Goal: Task Accomplishment & Management: Use online tool/utility

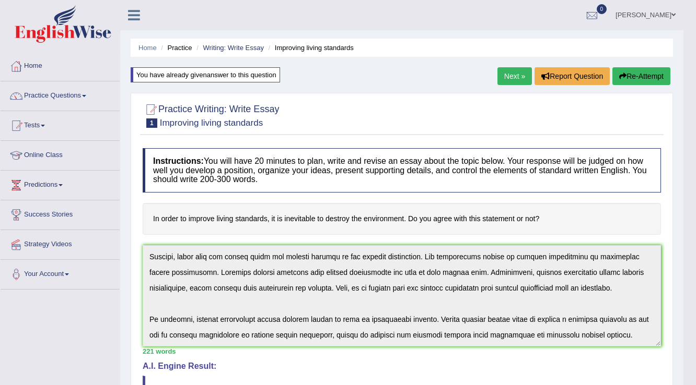
click at [502, 77] on link "Next »" at bounding box center [514, 76] width 34 height 18
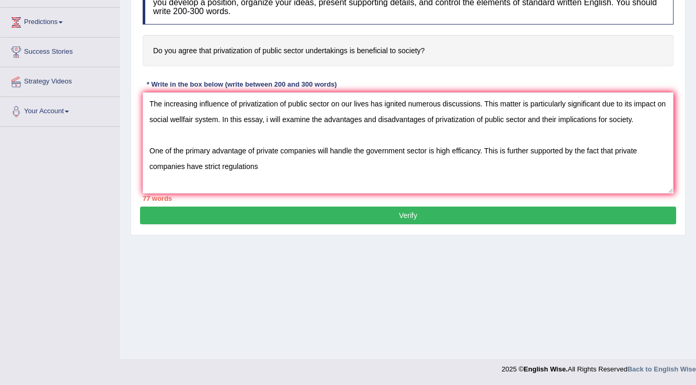
click at [221, 165] on textarea "The increasing influence of privatization of public sector on our lives has ign…" at bounding box center [408, 142] width 531 height 101
click at [290, 168] on textarea "The increasing influence of privatization of public sector on our lives has ign…" at bounding box center [408, 142] width 531 height 101
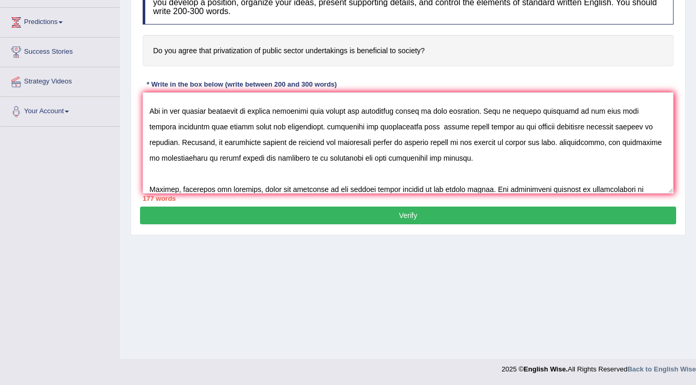
scroll to position [71, 0]
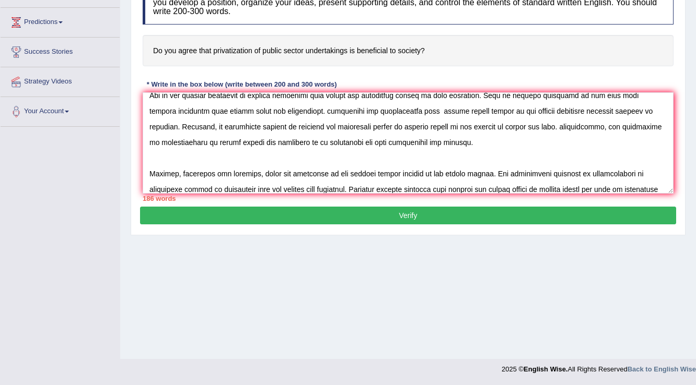
click at [357, 185] on textarea at bounding box center [408, 142] width 531 height 101
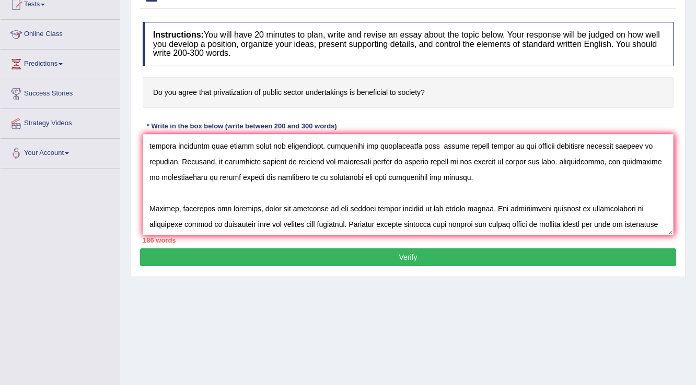
scroll to position [163, 0]
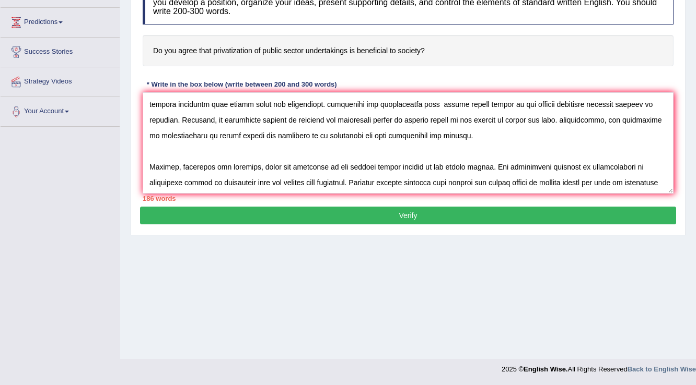
click at [410, 178] on textarea at bounding box center [408, 142] width 531 height 101
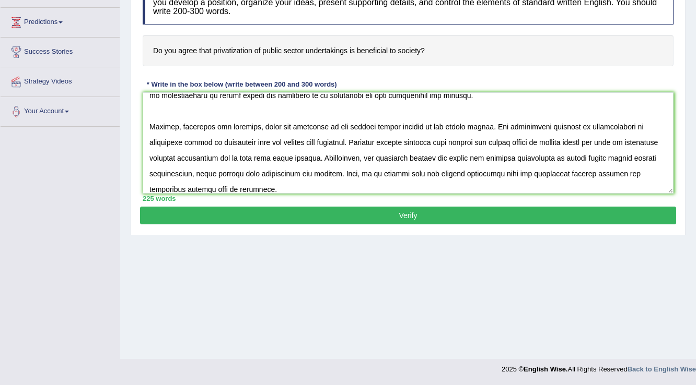
scroll to position [134, 0]
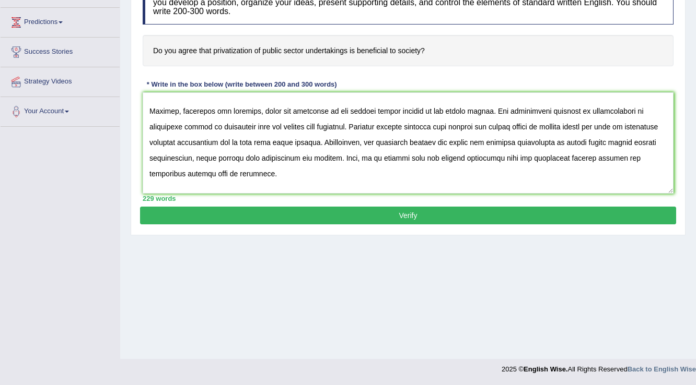
click at [565, 140] on textarea at bounding box center [408, 142] width 531 height 101
click at [206, 189] on textarea at bounding box center [408, 142] width 531 height 101
click at [248, 188] on textarea at bounding box center [408, 142] width 531 height 101
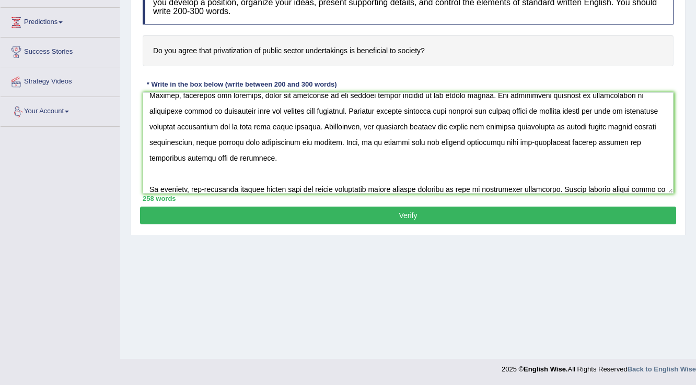
click at [313, 186] on textarea at bounding box center [408, 142] width 531 height 101
click at [345, 186] on textarea at bounding box center [408, 142] width 531 height 101
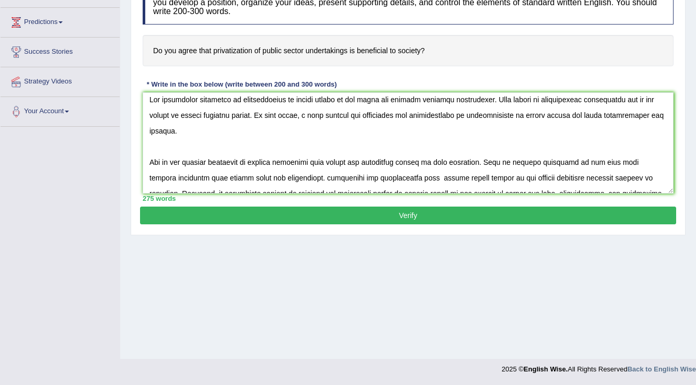
scroll to position [0, 0]
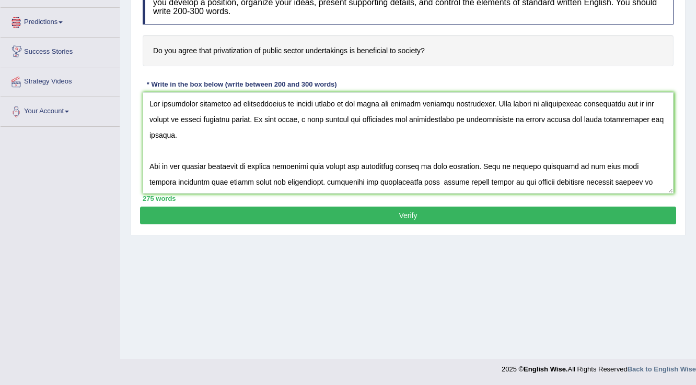
drag, startPoint x: 231, startPoint y: 116, endPoint x: 237, endPoint y: 117, distance: 5.8
click at [237, 117] on textarea at bounding box center [408, 142] width 531 height 101
drag, startPoint x: 282, startPoint y: 137, endPoint x: 281, endPoint y: 127, distance: 10.0
click at [282, 137] on textarea at bounding box center [408, 142] width 531 height 101
click at [193, 117] on textarea at bounding box center [408, 142] width 531 height 101
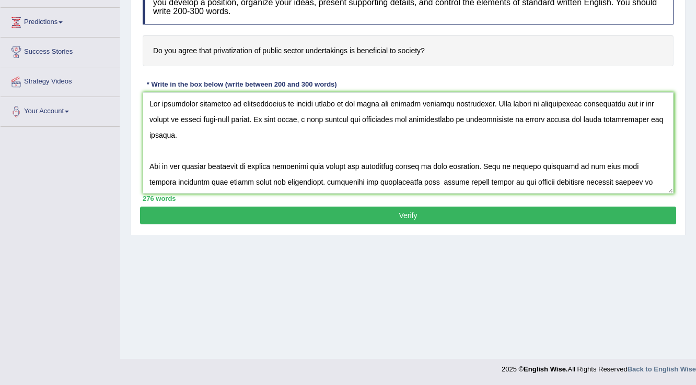
click at [282, 117] on textarea at bounding box center [408, 142] width 531 height 101
click at [297, 166] on textarea at bounding box center [408, 142] width 531 height 101
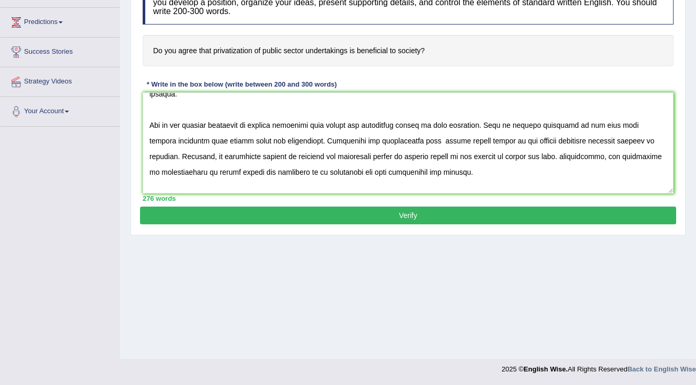
scroll to position [42, 0]
click at [527, 138] on textarea at bounding box center [408, 142] width 531 height 101
click at [524, 138] on textarea at bounding box center [408, 142] width 531 height 101
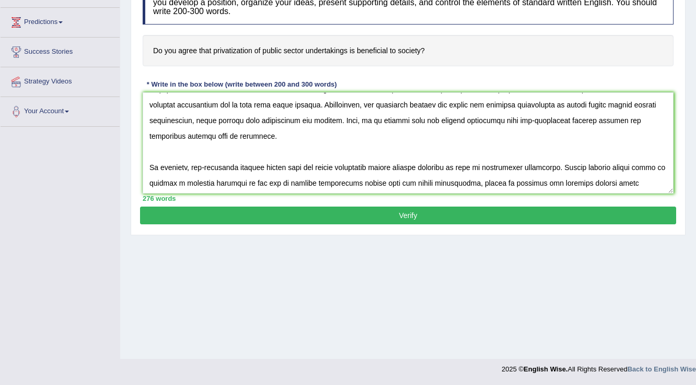
scroll to position [172, 0]
click at [342, 150] on textarea at bounding box center [408, 142] width 531 height 101
type textarea "The increasing influence of privatization of public sector on our lives has ign…"
click at [418, 213] on button "Verify" at bounding box center [408, 216] width 536 height 18
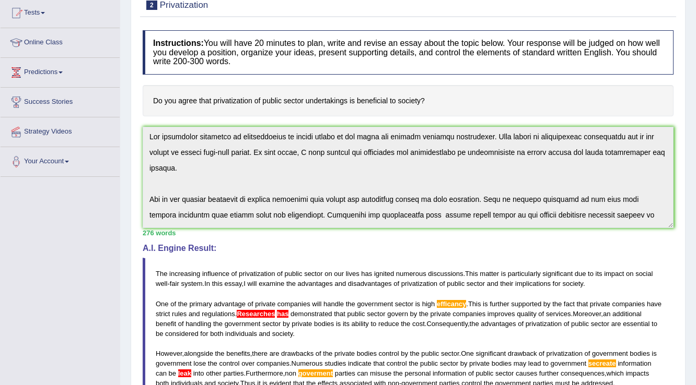
scroll to position [0, 0]
click at [231, 154] on div "Instructions: You will have 20 minutes to plan, write and revise an essay about…" at bounding box center [408, 282] width 536 height 515
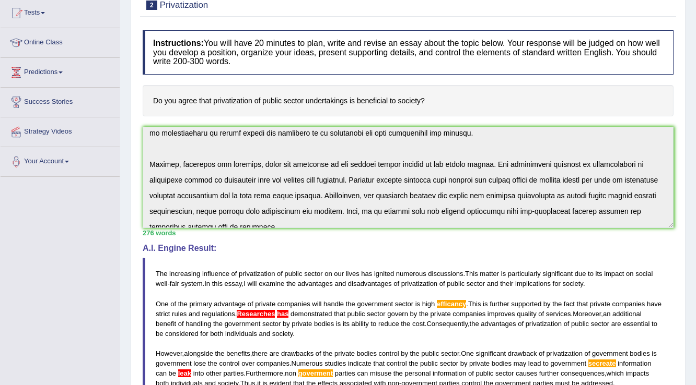
scroll to position [172, 0]
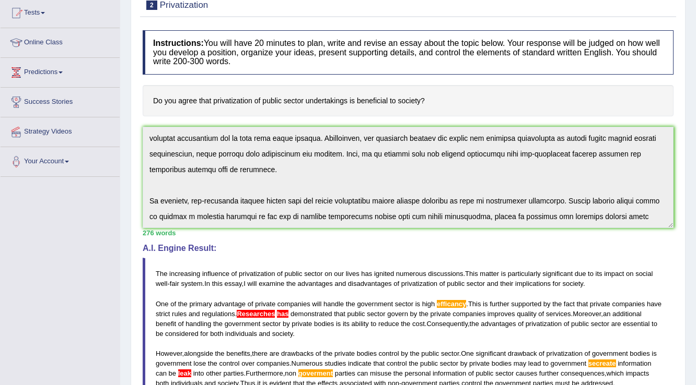
drag, startPoint x: 142, startPoint y: 136, endPoint x: 422, endPoint y: 206, distance: 288.6
click at [506, 264] on div "Instructions: You will have 20 minutes to plan, write and revise an essay about…" at bounding box center [408, 282] width 536 height 515
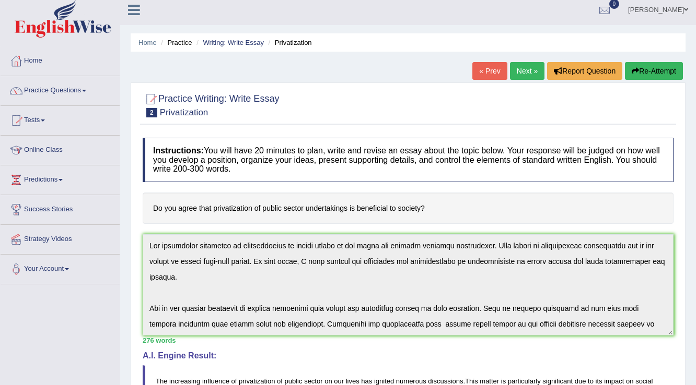
scroll to position [0, 0]
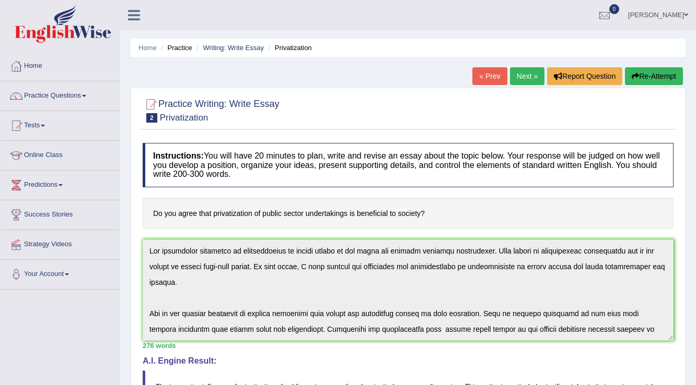
click at [651, 75] on button "Re-Attempt" at bounding box center [654, 76] width 58 height 18
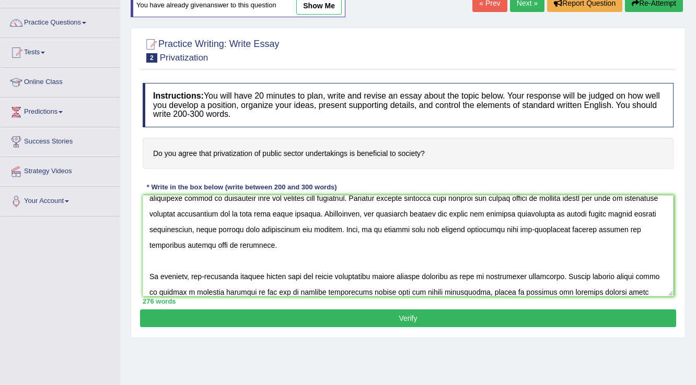
scroll to position [163, 0]
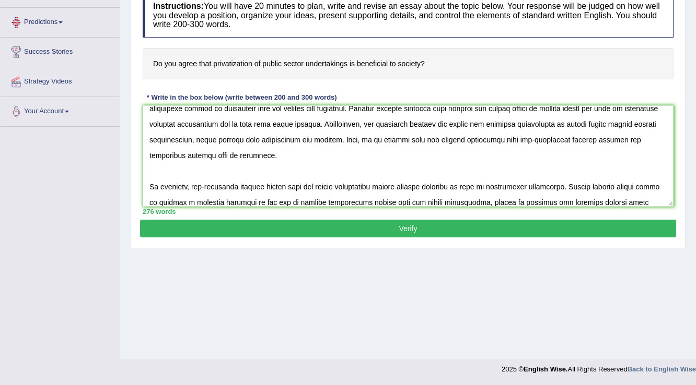
type textarea "The increasing influence of privatization of public sector on our lives has ign…"
click at [449, 226] on button "Verify" at bounding box center [408, 229] width 536 height 18
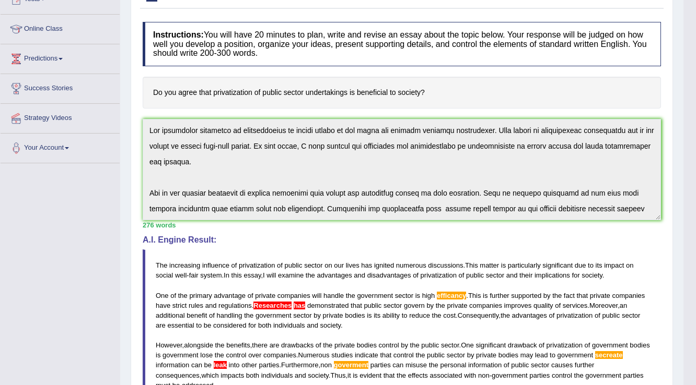
scroll to position [2, 0]
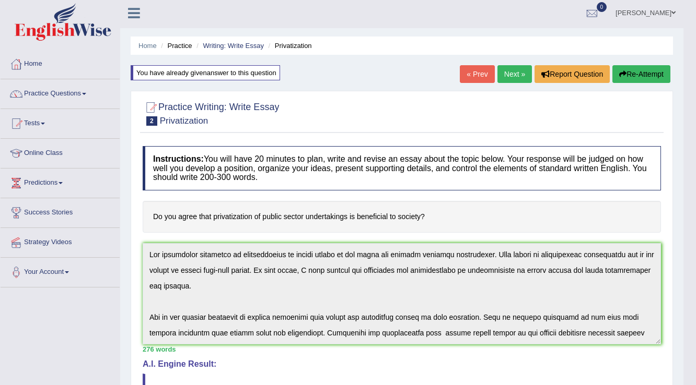
click at [639, 77] on button "Re-Attempt" at bounding box center [641, 74] width 58 height 18
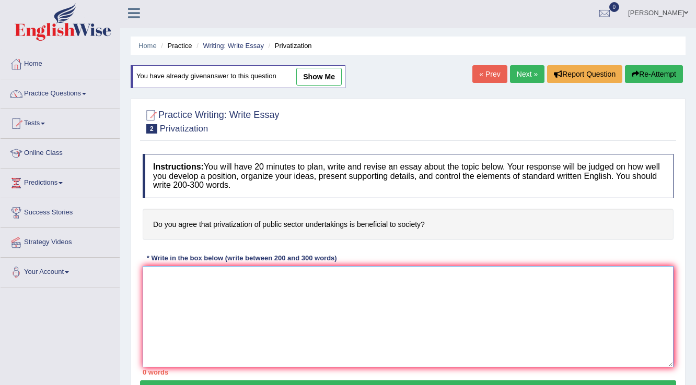
paste textarea "The increasing influence of privatization of public sector on our lives has ign…"
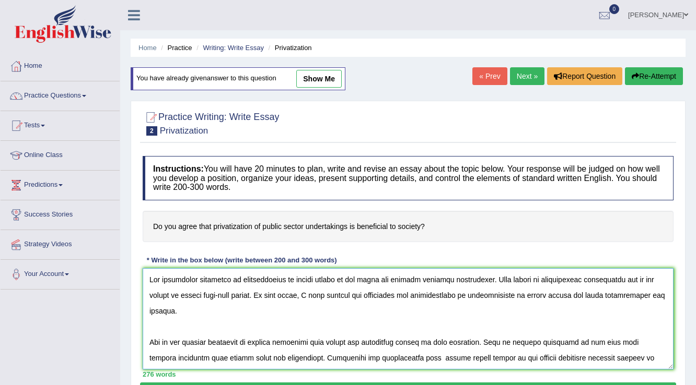
drag, startPoint x: 206, startPoint y: 294, endPoint x: 191, endPoint y: 295, distance: 15.2
click at [191, 295] on textarea at bounding box center [408, 318] width 531 height 101
click at [219, 309] on textarea at bounding box center [408, 318] width 531 height 101
click at [205, 295] on textarea at bounding box center [408, 318] width 531 height 101
drag, startPoint x: 206, startPoint y: 294, endPoint x: 191, endPoint y: 294, distance: 15.7
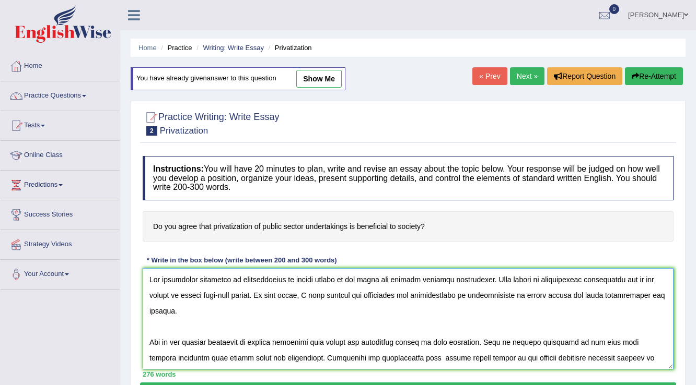
click at [191, 294] on textarea at bounding box center [408, 318] width 531 height 101
click at [221, 304] on textarea at bounding box center [408, 318] width 531 height 101
drag, startPoint x: 207, startPoint y: 293, endPoint x: 191, endPoint y: 296, distance: 17.1
click at [191, 296] on textarea at bounding box center [408, 318] width 531 height 101
click at [307, 312] on textarea at bounding box center [408, 318] width 531 height 101
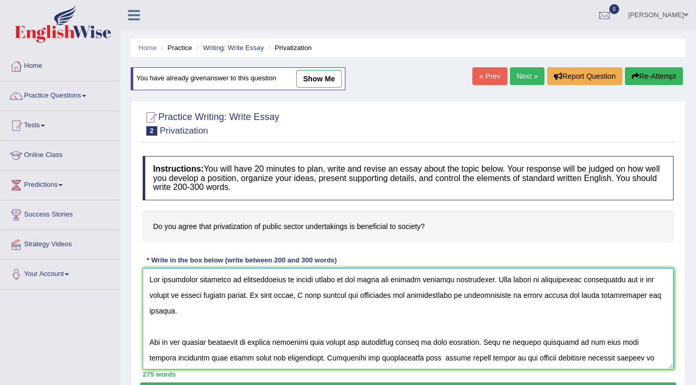
drag, startPoint x: 447, startPoint y: 293, endPoint x: 535, endPoint y: 293, distance: 88.3
click at [535, 293] on textarea at bounding box center [408, 318] width 531 height 101
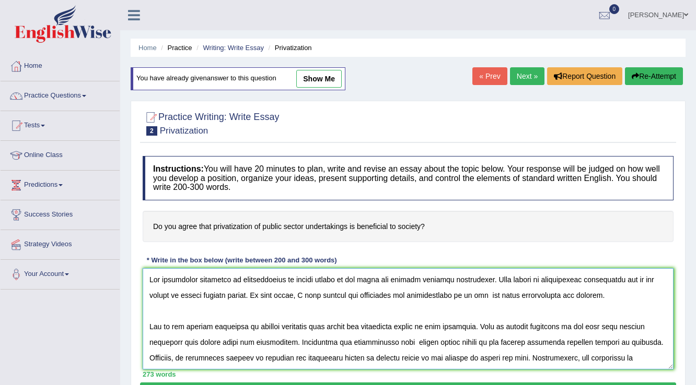
click at [455, 294] on textarea at bounding box center [408, 318] width 531 height 101
click at [457, 295] on textarea at bounding box center [408, 318] width 531 height 101
click at [480, 294] on textarea at bounding box center [408, 318] width 531 height 101
click at [476, 295] on textarea at bounding box center [408, 318] width 531 height 101
drag, startPoint x: 245, startPoint y: 327, endPoint x: 212, endPoint y: 326, distance: 32.9
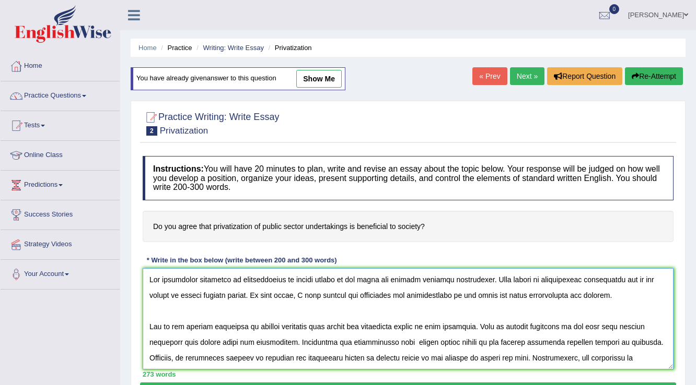
click at [212, 326] on textarea at bounding box center [408, 318] width 531 height 101
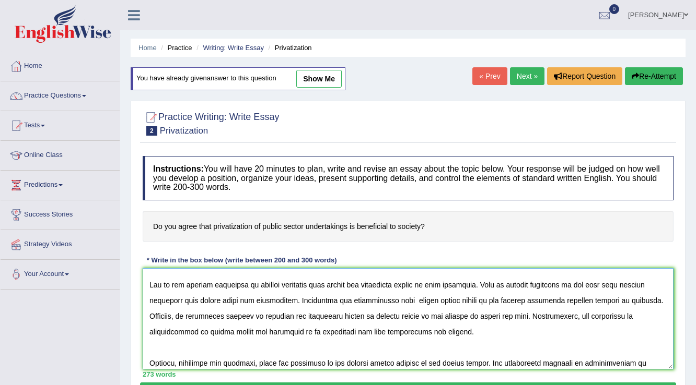
drag, startPoint x: 307, startPoint y: 303, endPoint x: 322, endPoint y: 303, distance: 14.6
click at [307, 303] on textarea at bounding box center [408, 318] width 531 height 101
drag, startPoint x: 637, startPoint y: 281, endPoint x: 614, endPoint y: 285, distance: 23.8
click at [614, 285] on textarea at bounding box center [408, 318] width 531 height 101
drag, startPoint x: 332, startPoint y: 299, endPoint x: 326, endPoint y: 308, distance: 10.8
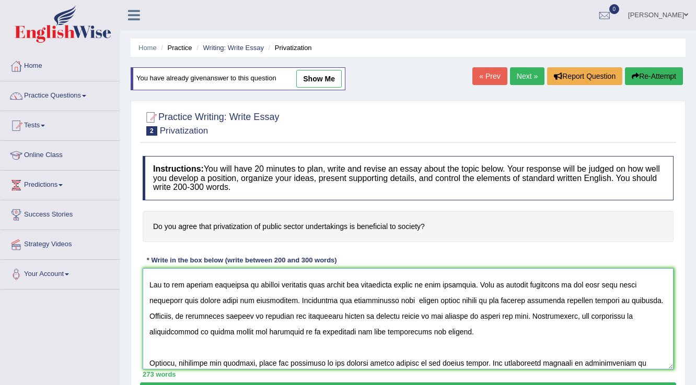
click at [329, 299] on textarea at bounding box center [408, 318] width 531 height 101
click at [329, 305] on textarea at bounding box center [408, 318] width 531 height 101
click at [345, 299] on textarea at bounding box center [408, 318] width 531 height 101
click at [415, 299] on textarea at bounding box center [408, 318] width 531 height 101
drag, startPoint x: 432, startPoint y: 299, endPoint x: 414, endPoint y: 300, distance: 18.8
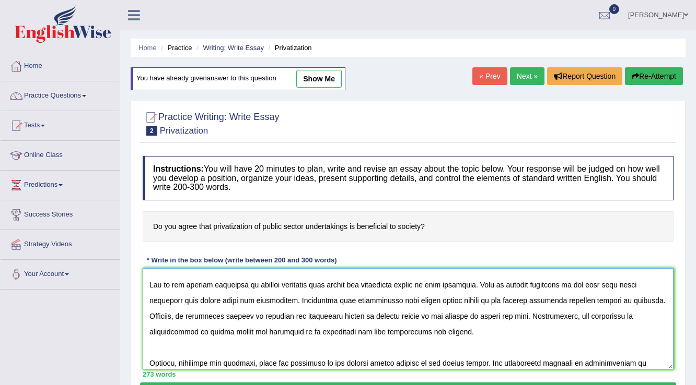
click at [414, 300] on textarea at bounding box center [408, 318] width 531 height 101
click at [424, 305] on textarea at bounding box center [408, 318] width 531 height 101
drag, startPoint x: 454, startPoint y: 299, endPoint x: 414, endPoint y: 299, distance: 40.2
click at [414, 299] on textarea at bounding box center [408, 318] width 531 height 101
drag, startPoint x: 500, startPoint y: 300, endPoint x: 478, endPoint y: 301, distance: 21.5
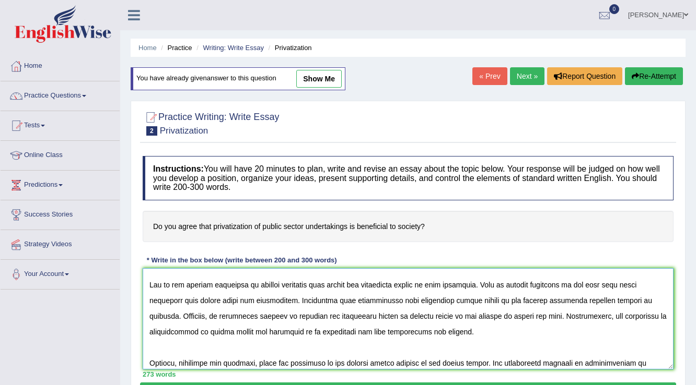
click at [478, 301] on textarea at bounding box center [408, 318] width 531 height 101
click at [624, 299] on textarea at bounding box center [408, 318] width 531 height 101
click at [477, 299] on textarea at bounding box center [408, 318] width 531 height 101
click at [606, 299] on textarea at bounding box center [408, 318] width 531 height 101
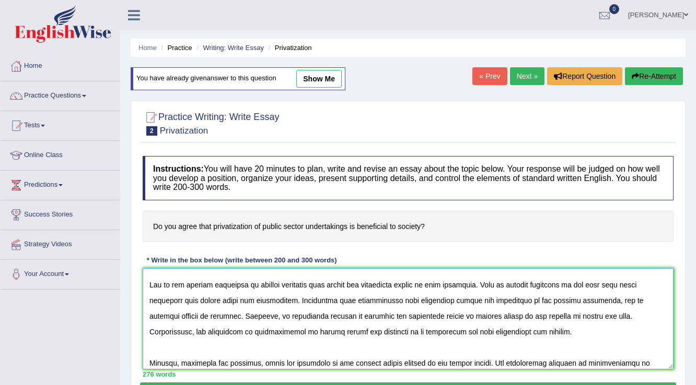
drag, startPoint x: 403, startPoint y: 314, endPoint x: 363, endPoint y: 315, distance: 40.8
click at [363, 315] on textarea at bounding box center [408, 318] width 531 height 101
drag, startPoint x: 437, startPoint y: 315, endPoint x: 418, endPoint y: 315, distance: 18.8
click at [418, 315] on textarea at bounding box center [408, 318] width 531 height 101
drag, startPoint x: 186, startPoint y: 329, endPoint x: 150, endPoint y: 332, distance: 36.1
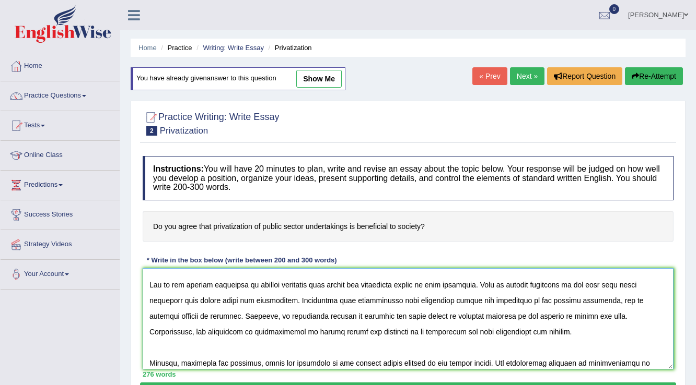
click at [150, 332] on textarea at bounding box center [408, 318] width 531 height 101
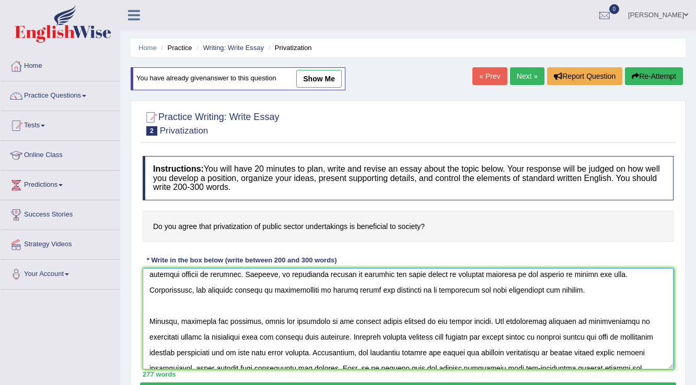
click at [392, 320] on textarea at bounding box center [408, 318] width 531 height 101
click at [435, 320] on textarea at bounding box center [408, 318] width 531 height 101
drag, startPoint x: 470, startPoint y: 319, endPoint x: 509, endPoint y: 315, distance: 39.3
click at [509, 315] on textarea at bounding box center [408, 318] width 531 height 101
drag, startPoint x: 391, startPoint y: 320, endPoint x: 347, endPoint y: 321, distance: 43.9
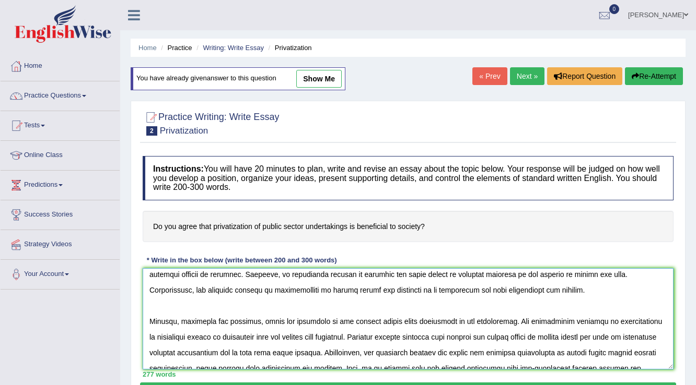
click at [347, 321] on textarea at bounding box center [408, 318] width 531 height 101
click at [376, 324] on textarea at bounding box center [408, 318] width 531 height 101
click at [420, 322] on textarea at bounding box center [408, 318] width 531 height 101
drag, startPoint x: 391, startPoint y: 320, endPoint x: 369, endPoint y: 322, distance: 21.5
click at [369, 322] on textarea at bounding box center [408, 318] width 531 height 101
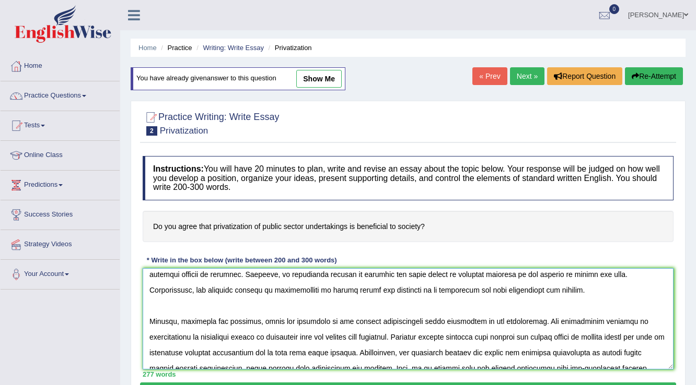
scroll to position [125, 0]
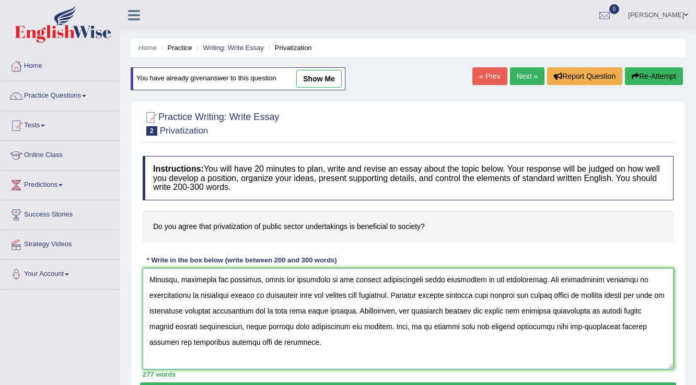
drag, startPoint x: 610, startPoint y: 279, endPoint x: 578, endPoint y: 280, distance: 31.9
click at [578, 280] on textarea at bounding box center [408, 318] width 531 height 101
click at [273, 293] on textarea at bounding box center [408, 318] width 531 height 101
click at [272, 294] on textarea at bounding box center [408, 318] width 531 height 101
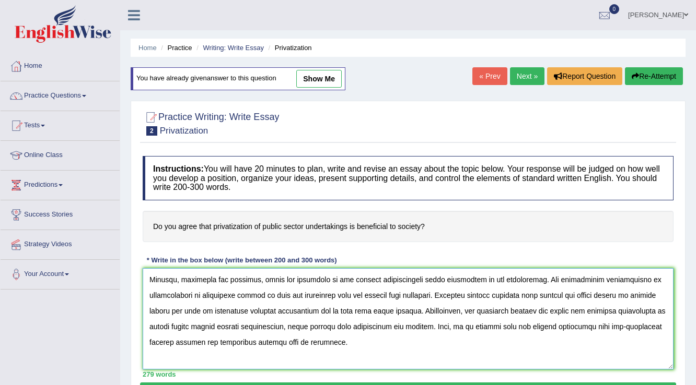
drag, startPoint x: 297, startPoint y: 293, endPoint x: 334, endPoint y: 291, distance: 37.6
click at [334, 291] on textarea at bounding box center [408, 318] width 531 height 101
drag, startPoint x: 381, startPoint y: 294, endPoint x: 357, endPoint y: 295, distance: 24.1
click at [359, 295] on textarea at bounding box center [408, 318] width 531 height 101
click at [449, 331] on textarea at bounding box center [408, 318] width 531 height 101
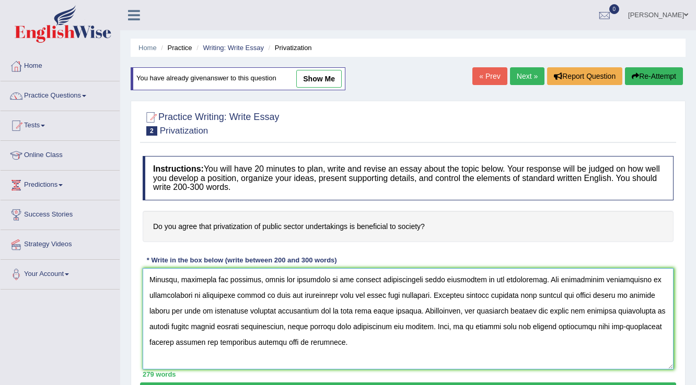
click at [497, 342] on textarea at bounding box center [408, 318] width 531 height 101
drag, startPoint x: 564, startPoint y: 293, endPoint x: 538, endPoint y: 297, distance: 26.0
click at [538, 297] on textarea at bounding box center [408, 318] width 531 height 101
drag, startPoint x: 305, startPoint y: 308, endPoint x: 296, endPoint y: 309, distance: 9.0
click at [296, 309] on textarea at bounding box center [408, 318] width 531 height 101
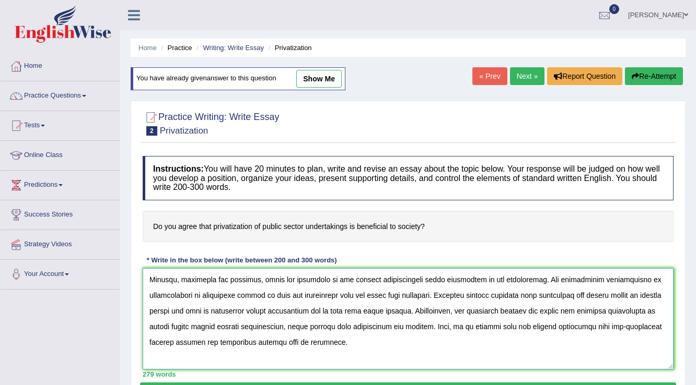
click at [316, 316] on textarea at bounding box center [408, 318] width 531 height 101
click at [373, 309] on textarea at bounding box center [408, 318] width 531 height 101
click at [411, 312] on textarea at bounding box center [408, 318] width 531 height 101
drag, startPoint x: 416, startPoint y: 308, endPoint x: 408, endPoint y: 309, distance: 7.9
click at [408, 309] on textarea at bounding box center [408, 318] width 531 height 101
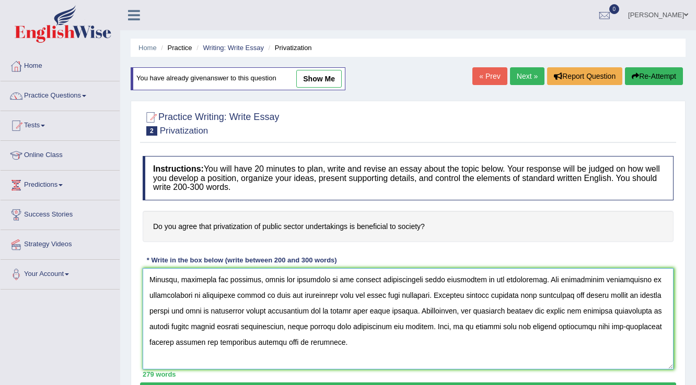
click at [417, 314] on textarea at bounding box center [408, 318] width 531 height 101
drag, startPoint x: 195, startPoint y: 309, endPoint x: 147, endPoint y: 310, distance: 47.5
click at [147, 310] on textarea at bounding box center [408, 318] width 531 height 101
drag, startPoint x: 227, startPoint y: 308, endPoint x: 190, endPoint y: 308, distance: 36.6
click at [190, 308] on textarea at bounding box center [408, 318] width 531 height 101
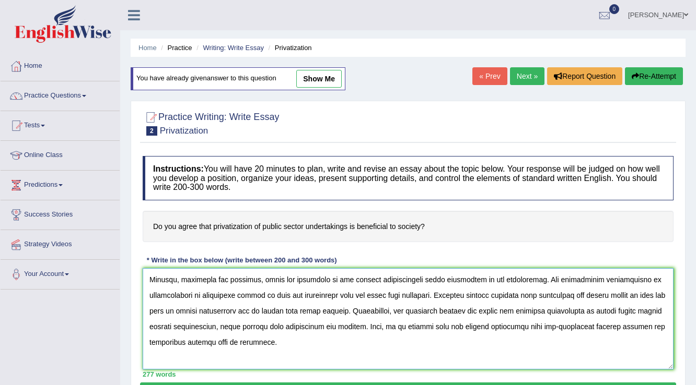
click at [415, 309] on textarea at bounding box center [408, 318] width 531 height 101
click at [517, 332] on textarea at bounding box center [408, 318] width 531 height 101
drag, startPoint x: 451, startPoint y: 309, endPoint x: 465, endPoint y: 312, distance: 14.3
click at [465, 312] on textarea at bounding box center [408, 318] width 531 height 101
click at [458, 320] on textarea at bounding box center [408, 318] width 531 height 101
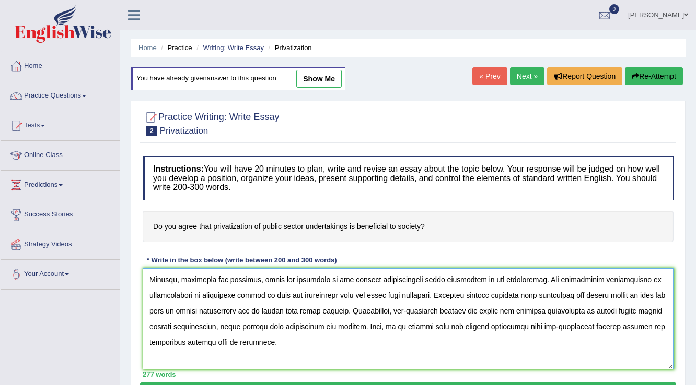
drag, startPoint x: 271, startPoint y: 324, endPoint x: 351, endPoint y: 324, distance: 80.4
click at [351, 324] on textarea at bounding box center [408, 318] width 531 height 101
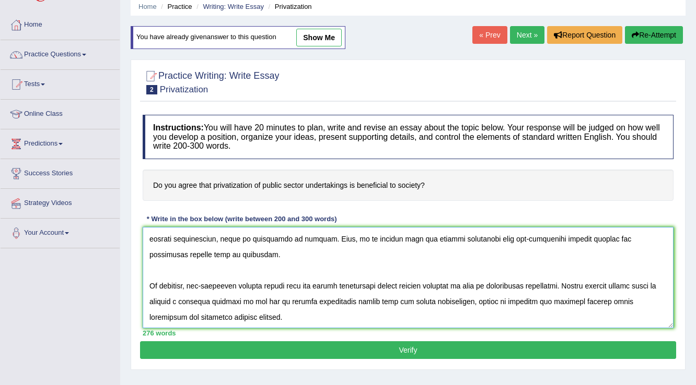
scroll to position [42, 0]
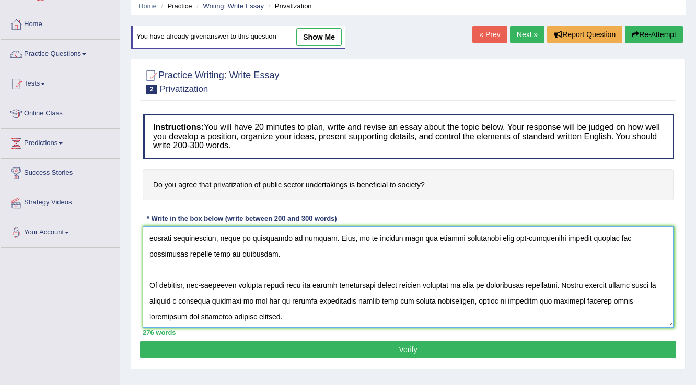
type textarea "The increasing influence of privatization of public sector on our lives has ign…"
click at [389, 345] on button "Verify" at bounding box center [408, 350] width 536 height 18
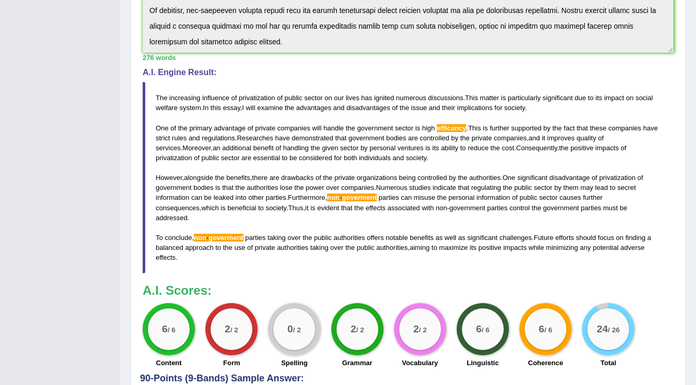
scroll to position [285, 0]
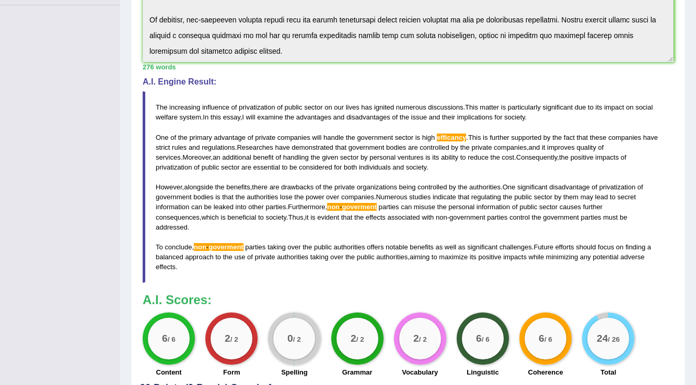
drag, startPoint x: 380, startPoint y: 203, endPoint x: 353, endPoint y: 205, distance: 26.7
click at [353, 205] on blockquote "The increasing influence of privatization of public sector on our lives has ign…" at bounding box center [408, 187] width 531 height 192
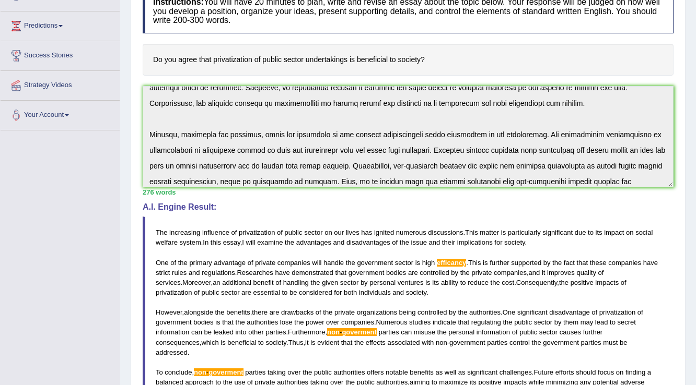
scroll to position [97, 0]
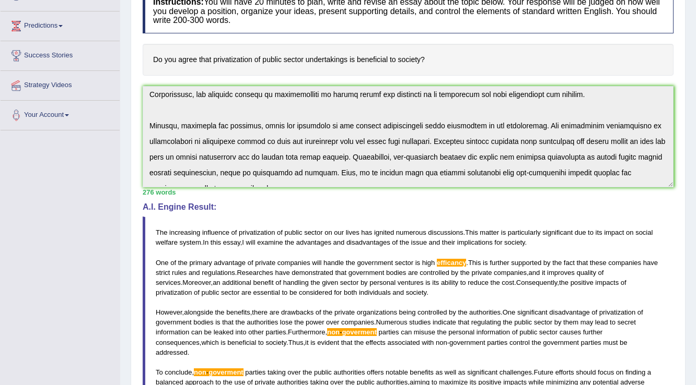
click at [411, 203] on h4 "A.I. Engine Result:" at bounding box center [408, 207] width 531 height 9
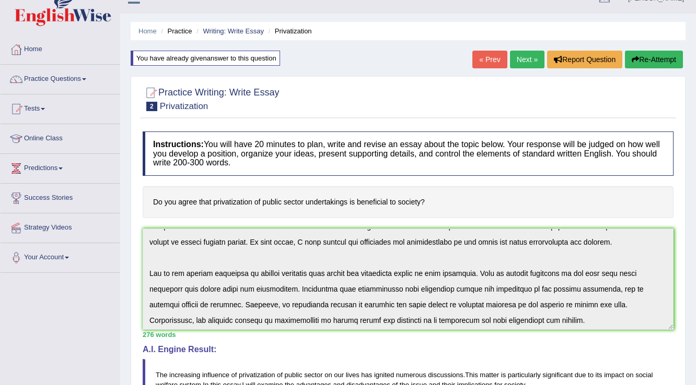
scroll to position [0, 0]
